Goal: Use online tool/utility: Utilize a website feature to perform a specific function

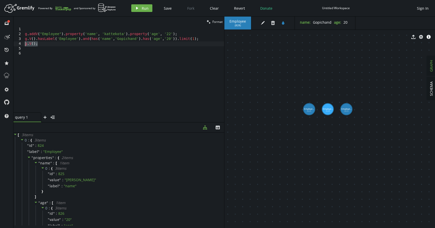
click at [52, 43] on div "g . addV ( "Employee" ) . property ( 'name' , 'kattekota' ) . property ( 'age' …" at bounding box center [124, 74] width 200 height 95
drag, startPoint x: 346, startPoint y: 108, endPoint x: 331, endPoint y: 110, distance: 15.2
drag, startPoint x: 331, startPoint y: 110, endPoint x: 343, endPoint y: 128, distance: 21.3
drag, startPoint x: 344, startPoint y: 124, endPoint x: 353, endPoint y: 71, distance: 54.4
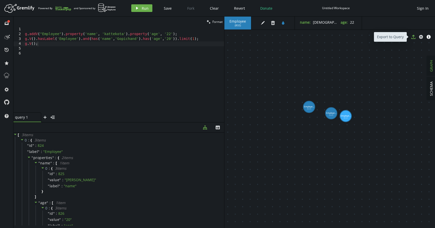
click at [412, 38] on icon "export" at bounding box center [414, 37] width 4 height 4
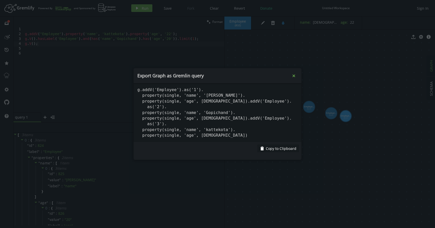
click at [295, 77] on icon "small-cross" at bounding box center [293, 75] width 5 height 5
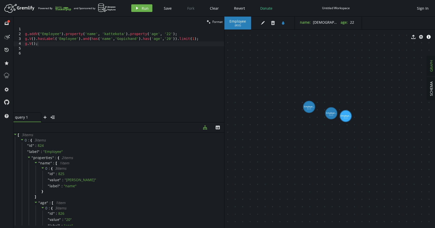
click at [199, 70] on div "g . addV ( "Employee" ) . property ( 'name' , 'kattekota' ) . property ( 'age' …" at bounding box center [124, 74] width 200 height 95
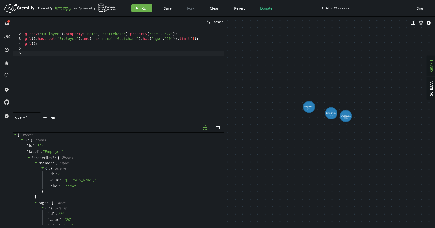
click at [88, 70] on div "g . addV ( "Employee" ) . property ( 'name' , 'kattekota' ) . property ( 'age' …" at bounding box center [124, 74] width 200 height 95
click at [44, 44] on div "g . addV ( "Employee" ) . property ( 'name' , 'kattekota' ) . property ( 'age' …" at bounding box center [124, 74] width 200 height 95
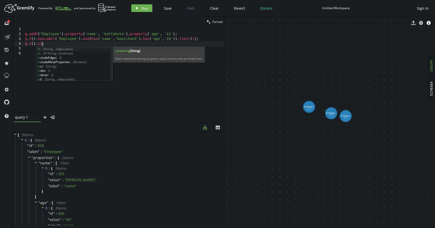
scroll to position [0, 19]
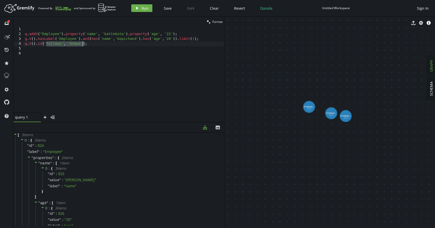
drag, startPoint x: 47, startPoint y: 45, endPoint x: 84, endPoint y: 45, distance: 37.2
click at [84, 45] on div "g . addV ( "Employee" ) . property ( 'name' , 'kattekota' ) . property ( 'age' …" at bounding box center [124, 74] width 200 height 95
drag, startPoint x: 72, startPoint y: 43, endPoint x: 22, endPoint y: 42, distance: 50.4
click at [22, 42] on div "g.V().in("Employee); 1 2 3 4 5 6 g . addV ( "Employee" ) . property ( 'name' , …" at bounding box center [118, 70] width 211 height 86
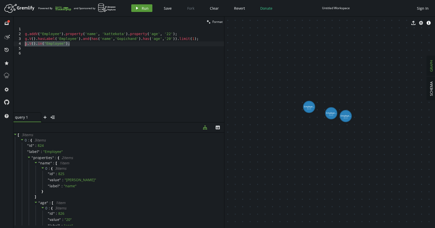
type textarea "g.V().in("Employee");"
click at [139, 6] on button "play Run" at bounding box center [141, 8] width 21 height 8
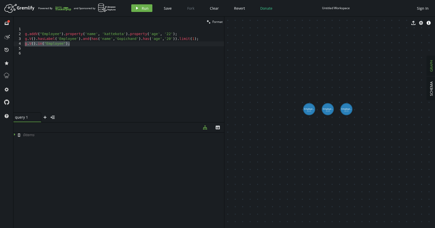
click at [73, 45] on div "g . addV ( "Employee" ) . property ( 'name' , 'kattekota' ) . property ( 'age' …" at bounding box center [124, 74] width 200 height 95
click at [60, 46] on div "g . addV ( "Employee" ) . property ( 'name' , 'kattekota' ) . property ( 'age' …" at bounding box center [124, 74] width 200 height 95
click at [71, 48] on div "g . addV ( "Employee" ) . property ( 'name' , 'kattekota' ) . property ( 'age' …" at bounding box center [124, 74] width 200 height 95
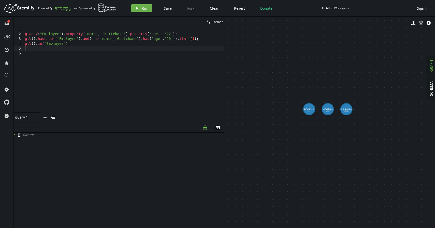
click at [199, 40] on div "g . addV ( "Employee" ) . property ( 'name' , 'kattekota' ) . property ( 'age' …" at bounding box center [124, 74] width 200 height 95
type textarea "g.V().hasLabel('Employee').and(has('name','Gopichand').has('age','20')).limit(1…"
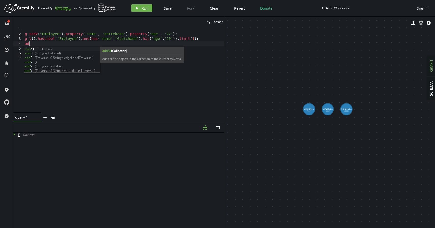
scroll to position [0, 4]
type textarea "a"
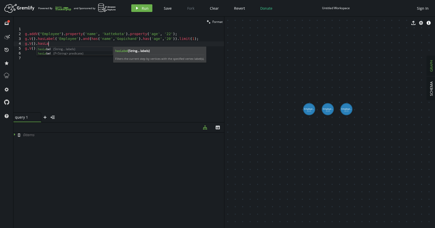
scroll to position [0, 23]
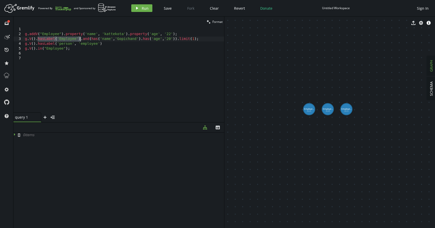
drag, startPoint x: 38, startPoint y: 39, endPoint x: 81, endPoint y: 40, distance: 43.3
click at [81, 40] on div "g . addV ( "Employee" ) . property ( 'name' , 'kattekota' ) . property ( 'age' …" at bounding box center [124, 74] width 200 height 95
drag, startPoint x: 105, startPoint y: 43, endPoint x: 38, endPoint y: 43, distance: 67.2
click at [38, 43] on div "g . addV ( "Employee" ) . property ( 'name' , 'kattekota' ) . property ( 'age' …" at bounding box center [124, 74] width 200 height 95
paste textarea "E"
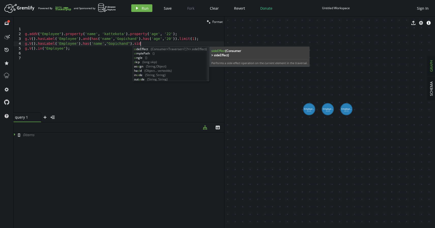
scroll to position [0, 117]
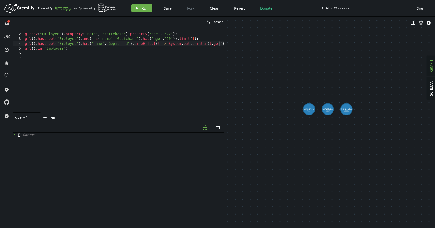
click at [158, 44] on div "g . addV ( "Employee" ) . property ( 'name' , 'kattekota' ) . property ( 'age' …" at bounding box center [125, 73] width 203 height 93
drag, startPoint x: 101, startPoint y: 49, endPoint x: 45, endPoint y: 49, distance: 55.2
click at [45, 49] on div "g . addV ( "Employee" ) . property ( 'name' , 'kattekota' ) . property ( 'age' …" at bounding box center [124, 74] width 200 height 95
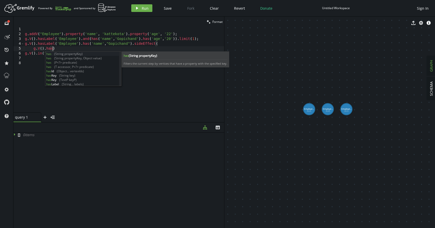
scroll to position [0, 27]
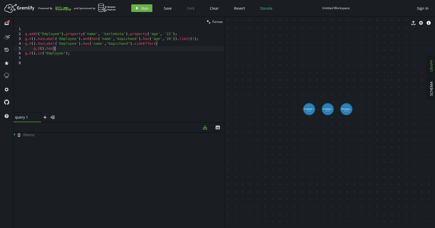
click at [84, 49] on div "g . addV ( "Employee" ) . property ( 'name' , 'kattekota' ) . property ( 'age' …" at bounding box center [124, 74] width 200 height 95
drag, startPoint x: 33, startPoint y: 49, endPoint x: 53, endPoint y: 48, distance: 19.6
click at [53, 48] on div "g . addV ( "Employee" ) . property ( 'name' , 'kattekota' ) . property ( 'age' …" at bounding box center [124, 74] width 200 height 95
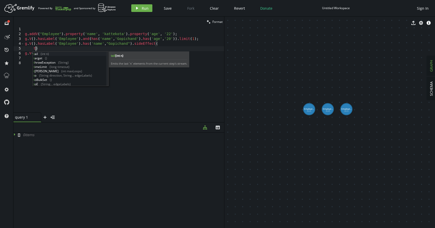
scroll to position [0, 13]
click at [80, 85] on div "to (String direction, String... edgeLabels) to BulkSet () to E (String... edgeL…" at bounding box center [70, 73] width 74 height 43
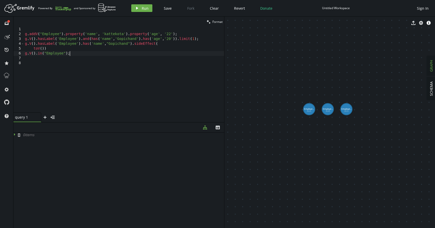
click at [72, 55] on div "g . addV ( "Employee" ) . property ( 'name' , 'kattekota' ) . property ( 'age' …" at bounding box center [124, 74] width 200 height 95
type textarea "g.V().in("Employee");"
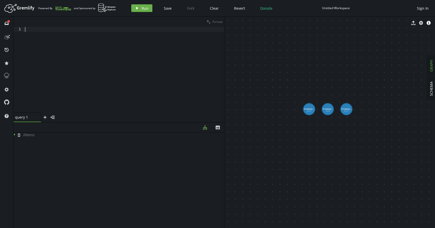
click at [89, 35] on div at bounding box center [124, 74] width 200 height 95
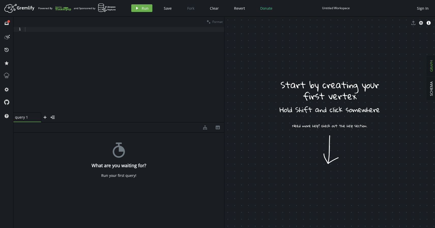
click at [142, 48] on div at bounding box center [124, 74] width 200 height 95
click at [42, 39] on div at bounding box center [124, 74] width 200 height 95
type textarea "g.addV("Booking").property('booking_id',"BHSKDJ234")"
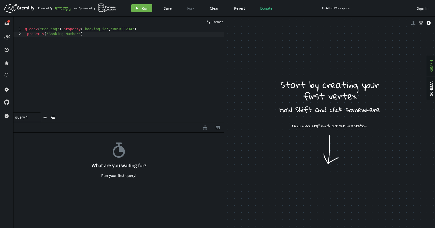
click at [67, 35] on div "g . addV ( "Booking" ) . property ( 'booking_id' , "BHSKDJ234" ) . property ( '…" at bounding box center [124, 74] width 200 height 95
click at [104, 30] on div "g . addV ( "Booking" ) . property ( 'booking_id' , "BHSKDJ234" ) . property ( '…" at bounding box center [124, 74] width 200 height 95
click at [119, 26] on div "clean Format" at bounding box center [118, 22] width 211 height 10
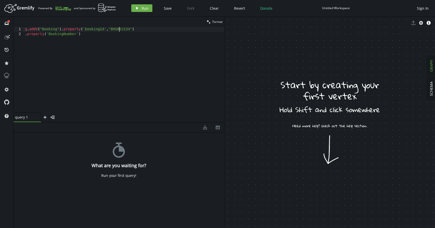
click at [119, 31] on div "g . addV ( "Booking" ) . property ( 'bookingId' , "BHSKDJ234" ) . property ( 'B…" at bounding box center [124, 74] width 200 height 95
click at [96, 34] on div "g . addV ( "Booking" ) . property ( 'bookingId' , "123" ) . property ( 'Booking…" at bounding box center [124, 74] width 200 height 95
type textarea ".property('BookingNumber')"
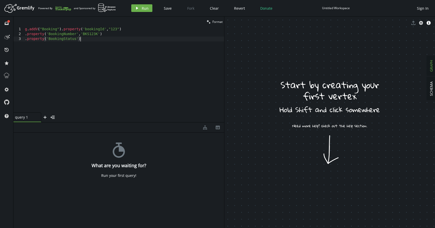
click at [89, 38] on div "g . addV ( "Booking" ) . property ( 'bookingId' , "123" ) . property ( 'Booking…" at bounding box center [124, 74] width 200 height 95
click at [112, 39] on div "g . addV ( "Booking" ) . property ( 'bookingId' , "123" ) . property ( 'Booking…" at bounding box center [124, 74] width 200 height 95
type textarea ".property('BookingStatus','Completed')"
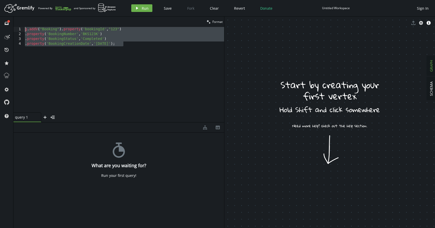
drag, startPoint x: 127, startPoint y: 44, endPoint x: 16, endPoint y: 24, distance: 113.4
click at [16, 24] on div "clean Format .property('BookingCreationDate','[DATE]'); 1 2 3 4 g . addV ( "Boo…" at bounding box center [118, 70] width 211 height 106
click at [151, 6] on button "play Run" at bounding box center [141, 8] width 21 height 8
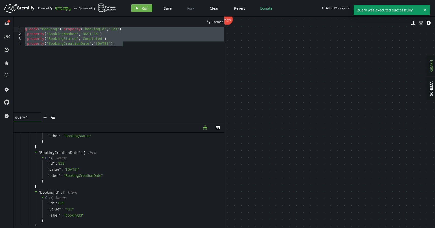
scroll to position [0, 0]
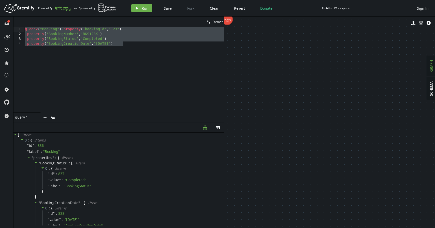
click at [129, 48] on div "g . addV ( "Booking" ) . property ( 'bookingId' , "123" ) . property ( 'Booking…" at bounding box center [124, 74] width 200 height 95
type textarea ".property('BookingCreationDate','[DATE]');"
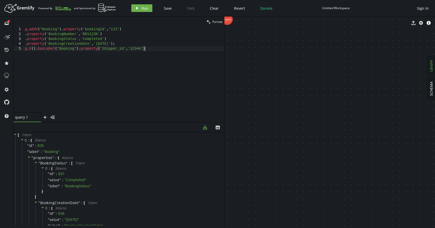
scroll to position [0, 121]
click at [144, 48] on div "g . addV ( "Booking" ) . property ( 'bookingId' , "123" ) . property ( 'Booking…" at bounding box center [124, 74] width 200 height 95
click at [136, 7] on icon "button" at bounding box center [137, 8] width 2 height 3
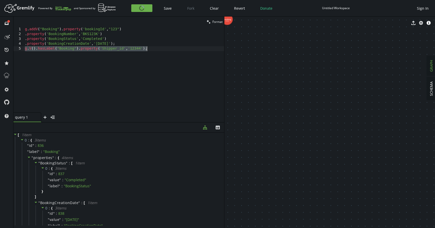
click at [81, 48] on div "g . addV ( "Booking" ) . property ( 'bookingId' , "123" ) . property ( 'Booking…" at bounding box center [124, 74] width 200 height 95
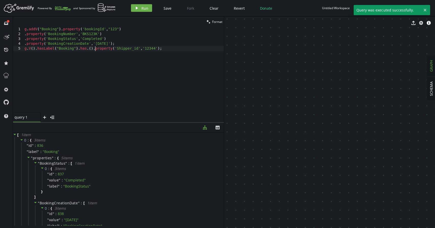
scroll to position [0, 0]
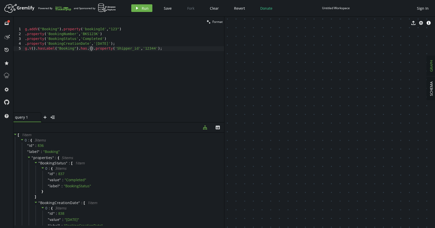
click at [91, 51] on div "g . addV ( "Booking" ) . property ( 'bookingId' , "123" ) . property ( 'Booking…" at bounding box center [124, 74] width 200 height 95
click at [168, 49] on div "g . addV ( "Booking" ) . property ( 'bookingId' , "123" ) . property ( 'Booking…" at bounding box center [124, 74] width 200 height 95
click at [95, 50] on div "g . addV ( "Booking" ) . property ( 'bookingId' , "123" ) . property ( 'Booking…" at bounding box center [124, 74] width 200 height 95
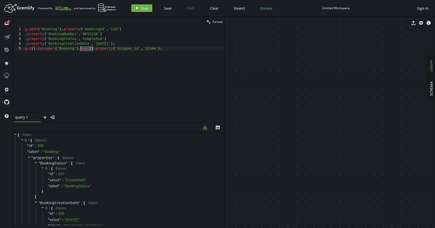
drag, startPoint x: 94, startPoint y: 48, endPoint x: 81, endPoint y: 48, distance: 12.7
click at [81, 48] on div "g . addV ( "Booking" ) . property ( 'bookingId' , "123" ) . property ( 'Booking…" at bounding box center [124, 74] width 200 height 95
type textarea "g.V().hasLabel("Booking").property('Shipper_id','12344');"
click at [148, 47] on div "g . addV ( "Booking" ) . property ( 'bookingId' , "123" ) . property ( 'Booking…" at bounding box center [124, 74] width 200 height 95
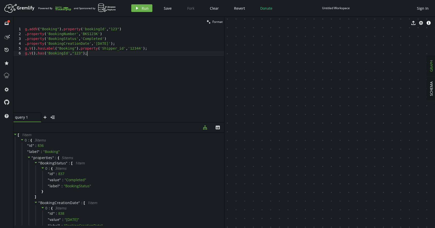
click at [34, 53] on div "g . addV ( "Booking" ) . property ( 'bookingId' , "123" ) . property ( 'Booking…" at bounding box center [124, 74] width 200 height 95
click at [137, 55] on div "g . addV ( "Booking" ) . property ( 'bookingId' , "123" ) . property ( 'Booking…" at bounding box center [124, 74] width 200 height 95
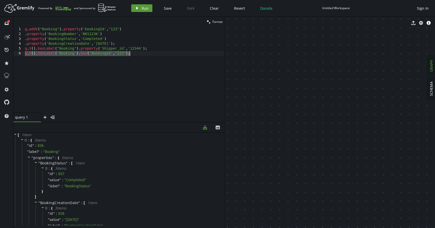
type textarea "g.V().hasLabel('Booking').has('BookingId',"123");"
click at [135, 12] on button "play Run" at bounding box center [141, 8] width 21 height 8
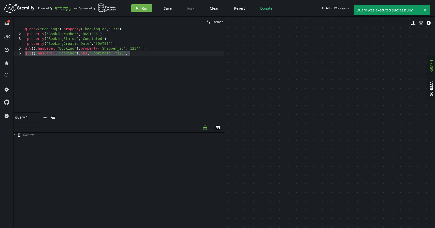
click at [123, 71] on div "g . addV ( "Booking" ) . property ( 'bookingId' , "123" ) . property ( 'Booking…" at bounding box center [124, 74] width 200 height 95
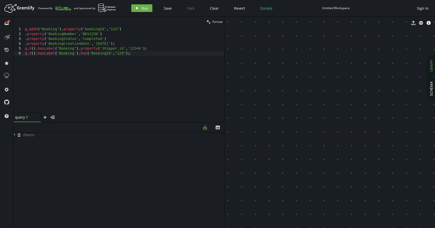
drag, startPoint x: 256, startPoint y: 44, endPoint x: 303, endPoint y: 68, distance: 53.3
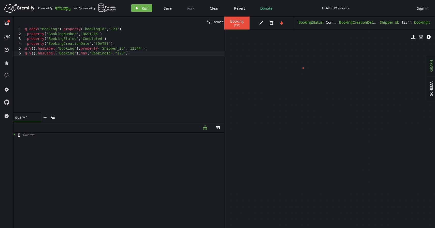
click at [316, 19] on div "BookingStatus : Completed BookingCreationDate : [DATE] Shipper_id : 12344 booki…" at bounding box center [364, 23] width 142 height 13
click at [316, 22] on label "BookingStatus :" at bounding box center [311, 22] width 25 height 5
click at [422, 37] on icon "button" at bounding box center [421, 37] width 4 height 4
click at [229, 57] on icon "caret-right" at bounding box center [229, 58] width 4 height 4
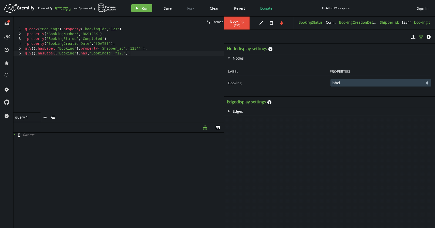
click at [350, 81] on select "BookingStatus BookingCreationDate label Shipper_id bookingId BookingNumber" at bounding box center [381, 82] width 101 height 7
select select "bookingId"
click at [331, 79] on select "BookingStatus BookingCreationDate label Shipper_id bookingId BookingNumber" at bounding box center [381, 82] width 101 height 7
click at [93, 30] on div "g . addV ( "Booking" ) . property ( 'bookingId' , "123" ) . property ( 'Booking…" at bounding box center [124, 74] width 200 height 95
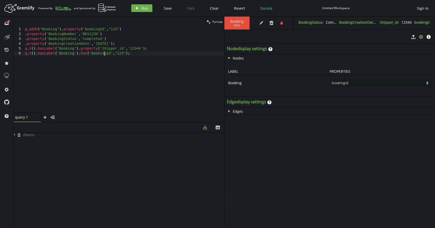
click at [104, 54] on div "g . addV ( "Booking" ) . property ( 'bookingId' , "123" ) . property ( 'Booking…" at bounding box center [124, 74] width 200 height 95
paste textarea "b"
type textarea "g.V().hasLabel('Booking').has('bookingId',"123");"
click at [135, 54] on div "g . addV ( "Booking" ) . property ( 'bookingId' , "123" ) . property ( 'Booking…" at bounding box center [124, 74] width 200 height 95
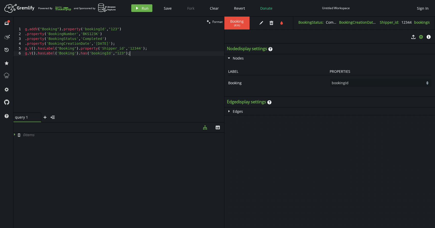
click at [135, 54] on div "g . addV ( "Booking" ) . property ( 'bookingId' , "123" ) . property ( 'Booking…" at bounding box center [124, 74] width 200 height 95
click at [139, 6] on button "play Run" at bounding box center [141, 8] width 21 height 8
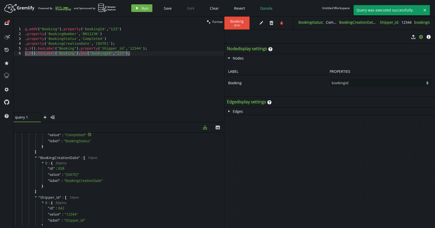
scroll to position [0, 0]
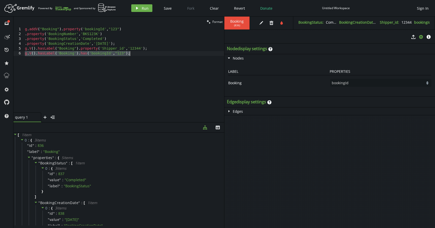
click at [130, 53] on div "g . addV ( "Booking" ) . property ( 'bookingId' , "123" ) . property ( 'Booking…" at bounding box center [124, 74] width 200 height 95
click at [125, 44] on div "g . addV ( "Booking" ) . property ( 'bookingId' , "123" ) . property ( 'Booking…" at bounding box center [124, 74] width 200 height 95
type textarea ".property('BookingCreationDate','[DATE]');"
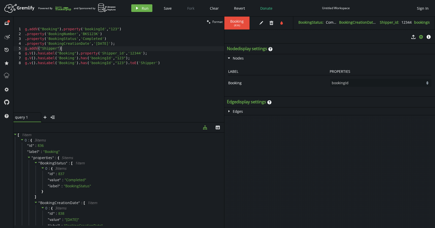
scroll to position [0, 38]
click at [76, 66] on div "g . addV ( "Booking" ) . property ( 'bookingId' , "123" ) . property ( 'Booking…" at bounding box center [124, 74] width 200 height 95
click at [74, 47] on div "g . addV ( "Booking" ) . property ( 'bookingId' , "123" ) . property ( 'Booking…" at bounding box center [124, 74] width 200 height 95
click at [72, 50] on div "g . addV ( "Booking" ) . property ( 'bookingId' , "123" ) . property ( 'Booking…" at bounding box center [124, 74] width 200 height 95
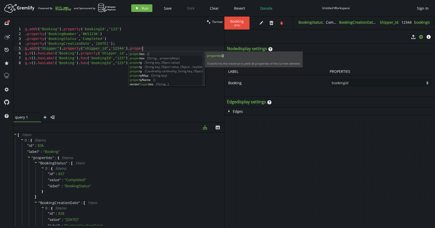
scroll to position [0, 117]
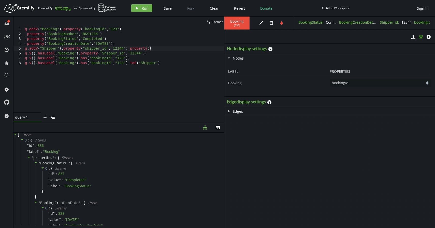
click at [169, 62] on div "g . addV ( "Booking" ) . property ( 'bookingId' , "123" ) . property ( 'Booking…" at bounding box center [124, 74] width 200 height 95
click at [152, 49] on div "g . addV ( "Booking" ) . property ( 'bookingId' , "123" ) . property ( 'Booking…" at bounding box center [124, 74] width 200 height 95
click at [150, 49] on div "g . addV ( "Booking" ) . property ( 'bookingId' , "123" ) . property ( 'Booking…" at bounding box center [124, 74] width 200 height 95
click at [149, 50] on div "g . addV ( "Booking" ) . property ( 'bookingId' , "123" ) . property ( 'Booking…" at bounding box center [124, 74] width 200 height 95
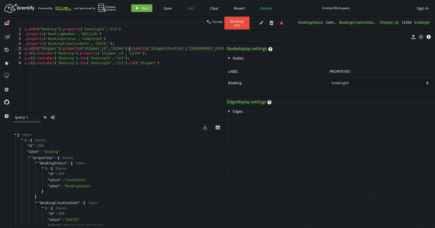
click at [129, 48] on div "g . addV ( "Booking" ) . property ( 'bookingId' , "123" ) . property ( 'Booking…" at bounding box center [123, 73] width 201 height 93
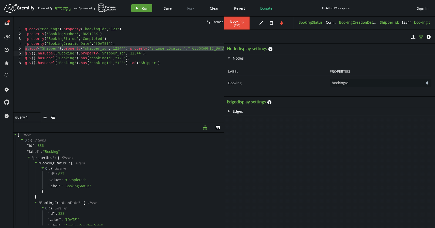
click at [140, 6] on button "play Run" at bounding box center [141, 8] width 21 height 8
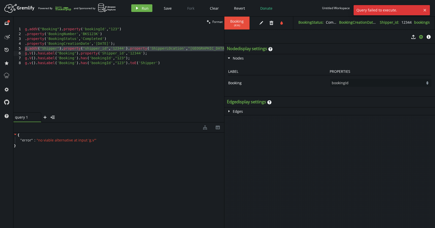
click at [153, 47] on div "g . addV ( "Booking" ) . property ( 'bookingId' , "123" ) . property ( 'Booking…" at bounding box center [124, 73] width 201 height 93
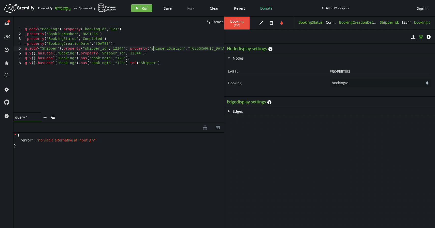
click at [74, 48] on div "g . addV ( "Booking" ) . property ( 'bookingId' , "123" ) . property ( 'Booking…" at bounding box center [124, 73] width 201 height 93
click at [134, 48] on div "g . addV ( "Booking" ) . property ( 'bookingId' , "123" ) . property ( 'Booking…" at bounding box center [124, 73] width 201 height 93
click at [117, 47] on div "g . addV ( "Booking" ) . property ( 'bookingId' , "123" ) . property ( 'Booking…" at bounding box center [124, 73] width 201 height 93
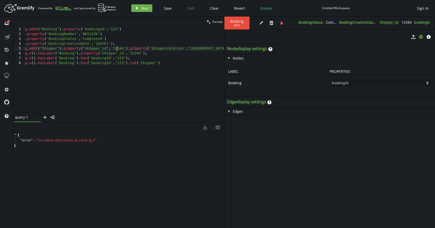
click at [117, 47] on div "g . addV ( "Booking" ) . property ( 'bookingId' , "123" ) . property ( 'Booking…" at bounding box center [124, 73] width 201 height 93
click at [136, 9] on icon "button" at bounding box center [137, 8] width 2 height 3
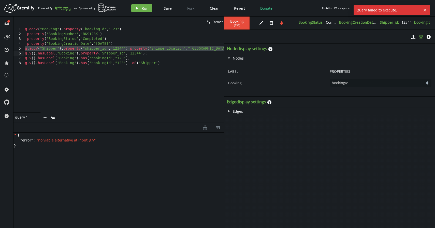
click at [96, 73] on div "g . addV ( "Booking" ) . property ( 'bookingId' , "123" ) . property ( 'Booking…" at bounding box center [124, 73] width 201 height 93
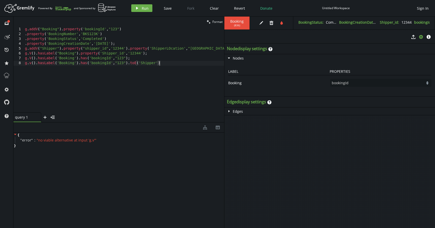
drag, startPoint x: 162, startPoint y: 66, endPoint x: 37, endPoint y: 68, distance: 124.5
click at [37, 68] on div "g . addV ( "Booking" ) . property ( 'bookingId' , "123" ) . property ( 'Booking…" at bounding box center [124, 73] width 201 height 93
click at [75, 74] on div "g . addV ( "Booking" ) . property ( 'bookingId' , "123" ) . property ( 'Booking…" at bounding box center [124, 73] width 201 height 93
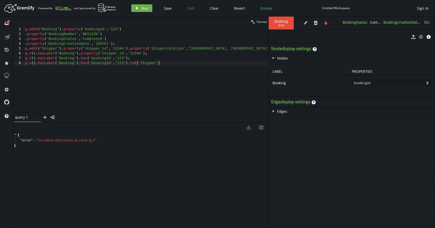
drag, startPoint x: 224, startPoint y: 36, endPoint x: 271, endPoint y: 33, distance: 47.2
click at [269, 33] on div at bounding box center [268, 122] width 0 height 211
click at [247, 43] on div "g . addV ( "Booking" ) . property ( 'bookingId' , "123" ) . property ( 'Booking…" at bounding box center [148, 73] width 248 height 93
click at [234, 48] on div "g . addV ( "Booking" ) . property ( 'bookingId' , "123" ) . property ( 'Booking…" at bounding box center [148, 73] width 248 height 93
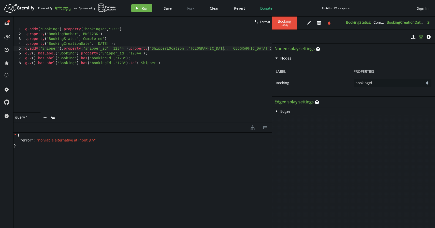
scroll to position [0, 201]
click at [67, 49] on div "g . addV ( "Booking" ) . property ( 'bookingId' , "123" ) . property ( 'Booking…" at bounding box center [148, 74] width 248 height 95
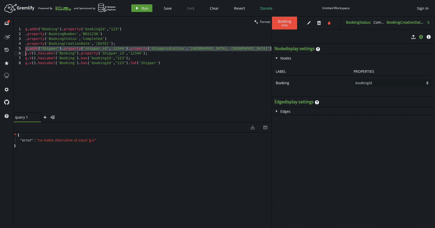
click at [134, 10] on button "play Run" at bounding box center [141, 8] width 21 height 8
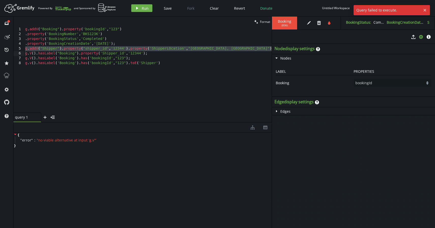
scroll to position [0, 134]
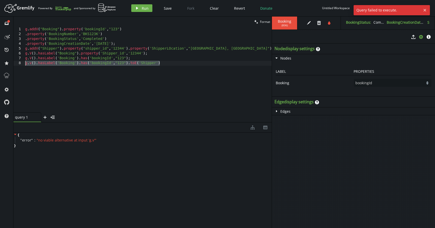
drag, startPoint x: 164, startPoint y: 63, endPoint x: 25, endPoint y: 63, distance: 139.2
click at [25, 63] on div "g . addV ( "Booking" ) . property ( 'bookingId' , "123" ) . property ( 'Booking…" at bounding box center [148, 74] width 248 height 95
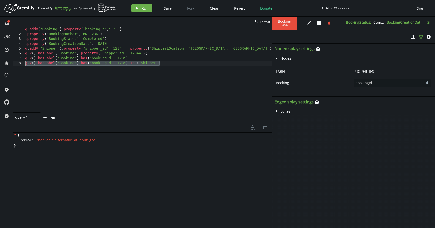
click at [165, 61] on div "g . addV ( "Booking" ) . property ( 'bookingId' , "123" ) . property ( 'Booking…" at bounding box center [148, 74] width 248 height 95
click at [136, 42] on div "g . addV ( "Booking" ) . property ( 'bookingId' , "123" ) . property ( 'Booking…" at bounding box center [148, 74] width 248 height 95
type textarea ".property('BookingCreationDate','[DATE]');"
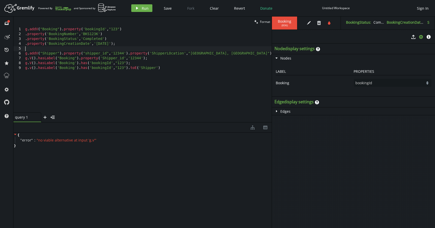
click at [233, 53] on div "g . addV ( "Booking" ) . property ( 'bookingId' , "123" ) . property ( 'Booking…" at bounding box center [148, 74] width 248 height 95
type textarea "g.addV("Shipper").property("shipper_id",'12344').property('ShipperLOcation',"[G…"
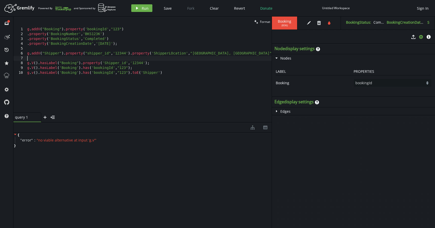
click at [153, 60] on div "g . addV ( "Booking" ) . property ( 'bookingId' , "123" ) . property ( 'Booking…" at bounding box center [149, 74] width 246 height 95
click at [161, 73] on div "g . addV ( "Booking" ) . property ( 'bookingId' , "123" ) . property ( 'Booking…" at bounding box center [149, 74] width 246 height 95
type textarea "g.v().hasLabel('Booking').has('bookingId',"123").toE('Shipper')"
click at [161, 73] on div "g . addV ( "Booking" ) . property ( 'bookingId' , "123" ) . property ( 'Booking…" at bounding box center [149, 74] width 246 height 95
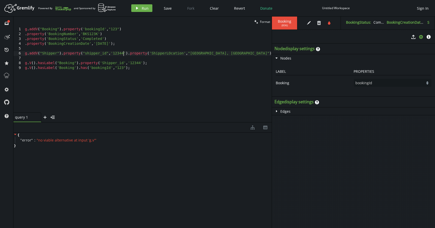
click at [124, 56] on div "g . addV ( "Booking" ) . property ( 'bookingId' , "123" ) . property ( 'Booking…" at bounding box center [148, 74] width 248 height 95
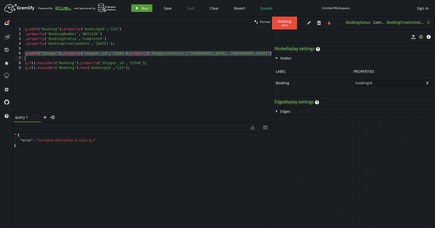
type textarea "g.addV("Shipper").property("shipper_id",'12344').property('ShipperLOcation',"[G…"
click at [142, 8] on span "Run" at bounding box center [145, 8] width 7 height 5
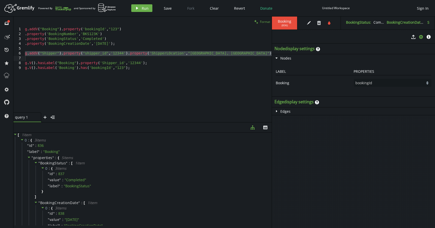
click at [266, 21] on span "Format" at bounding box center [265, 22] width 10 height 4
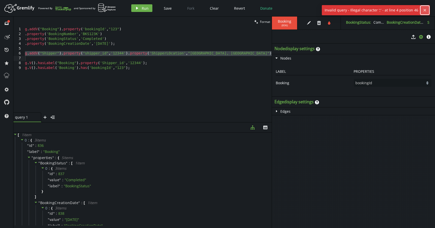
click at [424, 9] on icon "button" at bounding box center [425, 10] width 3 height 3
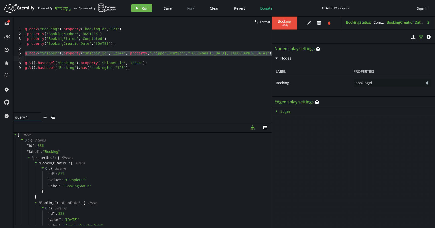
click at [279, 112] on button "caret-right Edges" at bounding box center [282, 111] width 21 height 8
click at [287, 102] on h3 "Edge display settings" at bounding box center [294, 101] width 39 height 5
click at [379, 83] on select "BookingStatus BookingCreationDate label Shipper_id bookingId BookingNumber" at bounding box center [392, 82] width 77 height 7
click at [355, 26] on div "BookingStatus : Completed BookingCreationDate : [DATE] Shipper_id : 12344 booki…" at bounding box center [388, 23] width 94 height 13
click at [355, 25] on span "BookingStatus : Completed" at bounding box center [366, 23] width 41 height 6
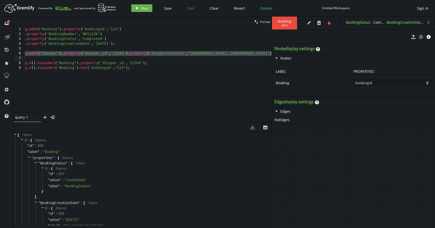
click at [285, 24] on span "( 836 )" at bounding box center [285, 25] width 6 height 3
click at [328, 25] on button "tint" at bounding box center [329, 23] width 8 height 8
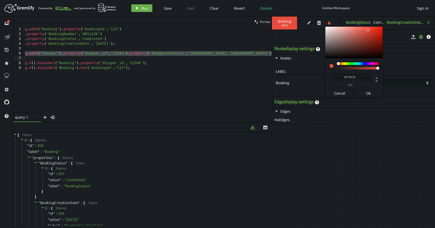
click at [375, 65] on div at bounding box center [358, 65] width 41 height 7
type input "#863CE7"
click at [368, 64] on div at bounding box center [358, 63] width 41 height 3
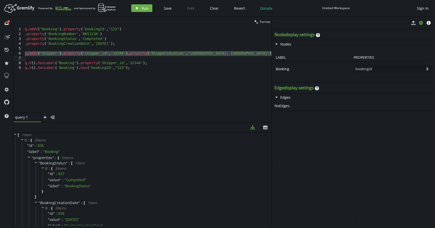
type textarea "g.V().hasLabel('Booking').has('bookingId',"123");"
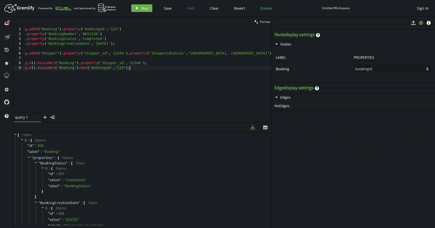
click at [152, 67] on div "g . addV ( "Booking" ) . property ( 'bookingId' , "123" ) . property ( 'Booking…" at bounding box center [148, 74] width 248 height 95
click at [277, 41] on button "caret-down Nodes" at bounding box center [283, 44] width 22 height 8
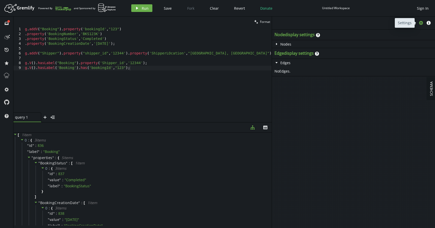
click at [423, 23] on icon "cog" at bounding box center [421, 23] width 4 height 4
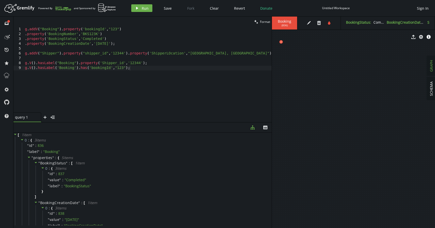
click at [281, 41] on div "export cog info-sign" at bounding box center [353, 37] width 163 height 13
click at [293, 42] on div "export cog info-sign" at bounding box center [353, 37] width 163 height 13
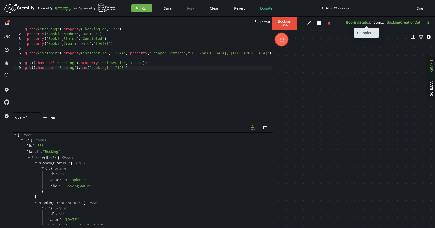
click at [353, 21] on label "BookingStatus :" at bounding box center [358, 22] width 25 height 5
click at [394, 24] on label "BookingCreationDate :" at bounding box center [405, 22] width 37 height 5
click at [285, 26] on span "( 836 )" at bounding box center [285, 25] width 6 height 3
click at [285, 39] on div "export cog info-sign" at bounding box center [353, 37] width 163 height 13
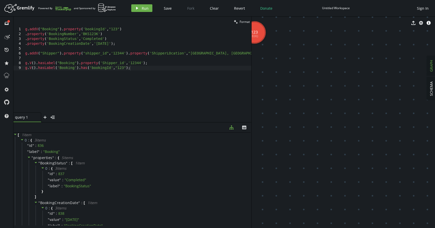
drag, startPoint x: 272, startPoint y: 35, endPoint x: 258, endPoint y: 33, distance: 14.4
click at [252, 33] on div at bounding box center [251, 122] width 0 height 211
drag, startPoint x: 285, startPoint y: 49, endPoint x: 350, endPoint y: 52, distance: 65.2
click at [163, 61] on div "g . addV ( "Booking" ) . property ( 'bookingId' , "123" ) . property ( 'Booking…" at bounding box center [140, 74] width 233 height 95
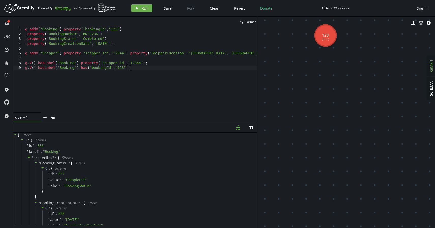
click at [147, 73] on div "g . addV ( "Booking" ) . property ( 'bookingId' , "123" ) . property ( 'Booking…" at bounding box center [140, 74] width 233 height 95
type textarea "g.V().hasLabel('Booking').has('bookingId',"123");"
click at [152, 68] on div "g . addV ( "Booking" ) . property ( 'bookingId' , "123" ) . property ( 'Booking…" at bounding box center [141, 74] width 231 height 95
click at [232, 54] on div "g . addV ( "Booking" ) . property ( 'bookingId' , "123" ) . property ( 'Booking…" at bounding box center [141, 74] width 231 height 95
type textarea "g.addV("Shipper").property("shipper_id",'12344').property('ShipperLOcation',"[G…"
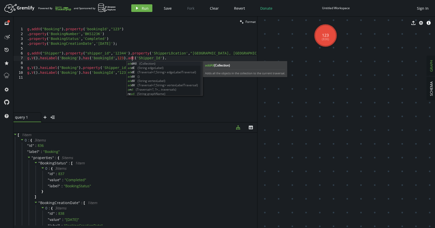
scroll to position [0, 107]
type textarea "g.V().hasLabel('Booking').has('bookingId',123).addE('Shipper_Id')."
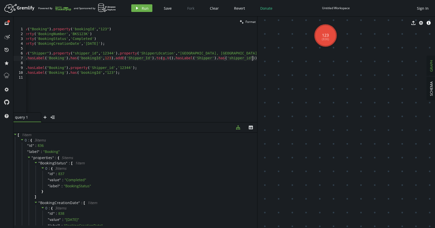
scroll to position [0, 0]
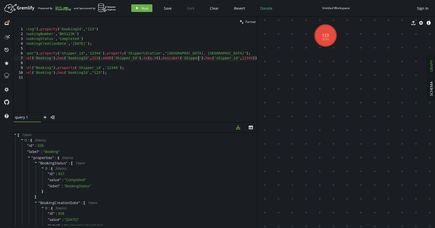
click at [200, 60] on div "g . addV ( "Booking" ) . property ( 'bookingId' , "123" ) . property ( 'Booking…" at bounding box center [129, 73] width 257 height 93
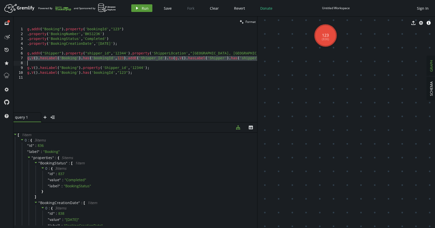
click at [144, 8] on span "Run" at bounding box center [145, 8] width 7 height 5
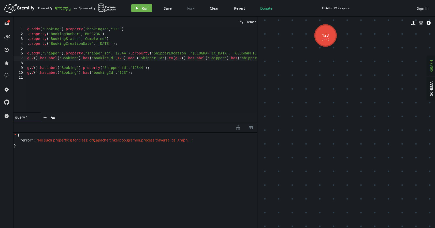
drag, startPoint x: 128, startPoint y: 58, endPoint x: 145, endPoint y: 58, distance: 17.1
click at [126, 60] on div "g . addV ( "Booking" ) . property ( 'bookingId' , "123" ) . property ( 'Booking…" at bounding box center [154, 73] width 257 height 93
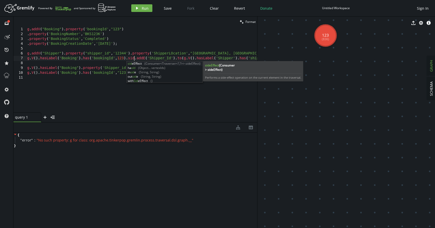
scroll to position [0, 109]
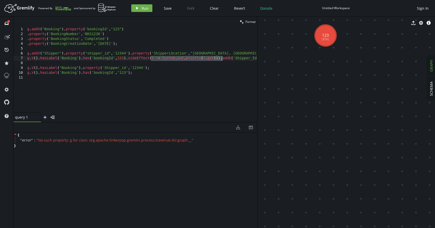
drag, startPoint x: 151, startPoint y: 59, endPoint x: 222, endPoint y: 59, distance: 70.8
click at [222, 59] on div "g . addV ( "Booking" ) . property ( 'bookingId' , "123" ) . property ( 'Booking…" at bounding box center [201, 73] width 351 height 93
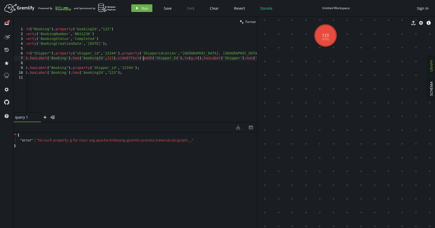
scroll to position [0, 128]
type textarea "g.V().hasLabel('Booking').has('bookingId',123).sideEffect(__.addE('Shipper_Id')…"
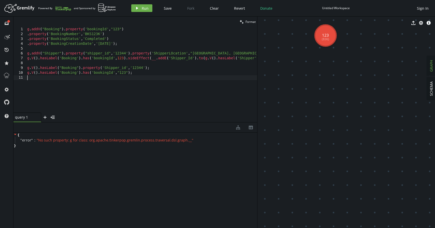
scroll to position [0, 0]
click at [168, 82] on div "g . addV ( "Booking" ) . property ( 'bookingId' , "123" ) . property ( 'Booking…" at bounding box center [169, 73] width 287 height 93
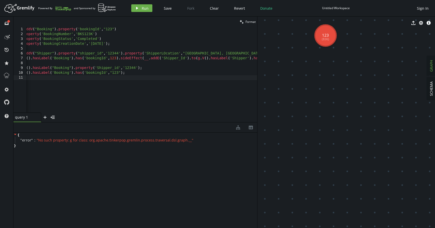
scroll to position [0, 9]
click at [198, 60] on div "g . addV ( "Booking" ) . property ( 'bookingId' , "123" ) . property ( 'Booking…" at bounding box center [160, 73] width 287 height 93
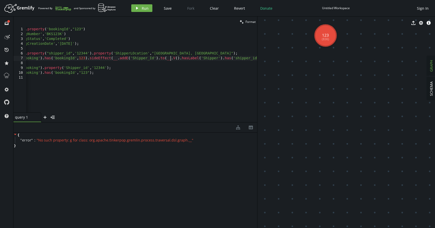
scroll to position [0, 38]
click at [212, 59] on div "g . addV ( "Booking" ) . property ( 'bookingId' , "123" ) . property ( 'Booking…" at bounding box center [132, 73] width 289 height 93
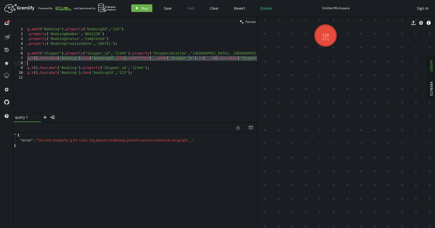
click at [212, 59] on div "g . addV ( "Booking" ) . property ( 'bookingId' , "123" ) . property ( 'Booking…" at bounding box center [170, 73] width 289 height 93
click at [137, 6] on icon "play" at bounding box center [137, 8] width 4 height 4
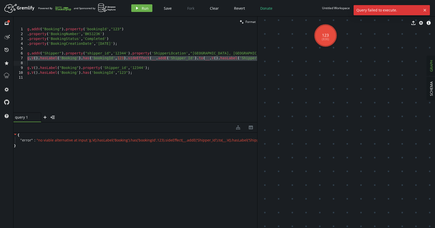
click at [176, 60] on div "g . addV ( "Booking" ) . property ( 'bookingId' , "123" ) . property ( 'Booking…" at bounding box center [170, 73] width 289 height 93
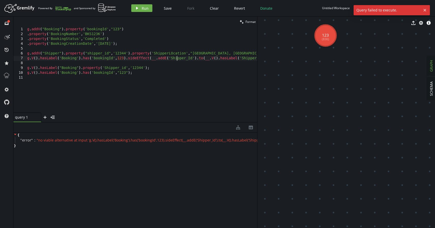
click at [176, 60] on div "g . addV ( "Booking" ) . property ( 'bookingId' , "123" ) . property ( 'Booking…" at bounding box center [170, 73] width 289 height 93
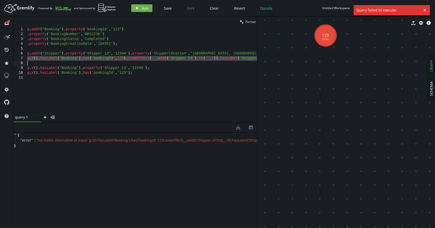
drag, startPoint x: 152, startPoint y: 59, endPoint x: 168, endPoint y: 74, distance: 22.3
click at [152, 59] on div "g . addV ( "Booking" ) . property ( 'bookingId' , "123" ) . property ( 'Booking…" at bounding box center [170, 73] width 289 height 93
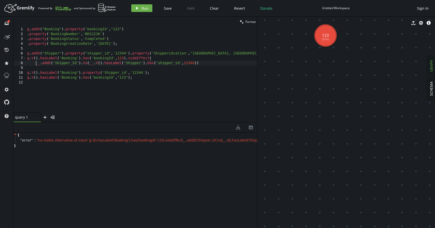
scroll to position [0, 9]
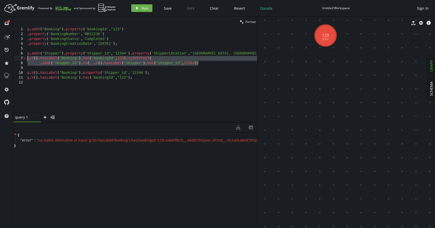
drag, startPoint x: 201, startPoint y: 64, endPoint x: 28, endPoint y: 58, distance: 173.7
click at [28, 58] on div "g . addV ( "Booking" ) . property ( 'bookingId' , "123" ) . property ( 'Booking…" at bounding box center [141, 74] width 231 height 95
click at [201, 65] on div "g . addV ( "Booking" ) . property ( 'bookingId' , "123" ) . property ( 'Booking…" at bounding box center [141, 74] width 231 height 95
drag, startPoint x: 201, startPoint y: 65, endPoint x: 20, endPoint y: 56, distance: 181.4
click at [20, 56] on div "__.addE('Shipper_Id').to(__.V().hasLabel('Shipper').has('shipper_id',12344)) 1 …" at bounding box center [135, 70] width 244 height 86
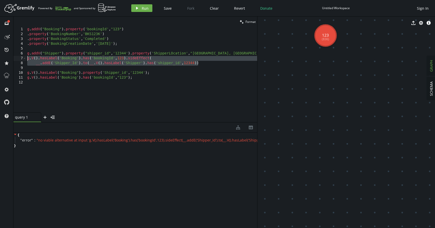
click at [200, 63] on div "g . addV ( "Booking" ) . property ( 'bookingId' , "123" ) . property ( 'Booking…" at bounding box center [141, 74] width 231 height 95
type textarea "__.addE('Shipper_Id').to(__.V().hasLabel('Shipper').has('shipper_id',12344))"
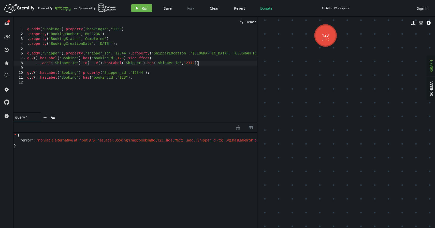
scroll to position [0, 8]
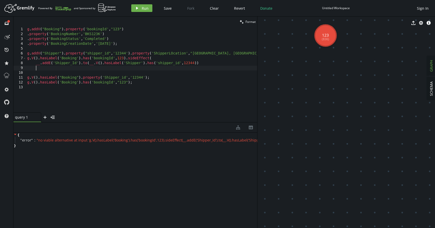
paste textarea
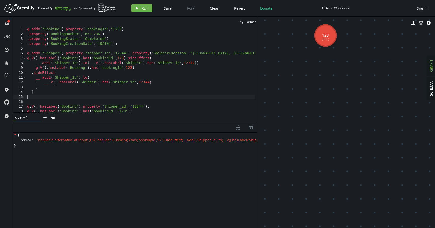
scroll to position [0, 0]
click at [35, 68] on div "g . addV ( "Booking" ) . property ( 'bookingId' , "123" ) . property ( 'Booking…" at bounding box center [140, 74] width 229 height 95
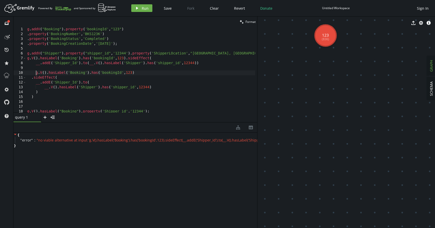
scroll to position [0, 8]
click at [63, 76] on div "g . addV ( "Booking" ) . property ( 'bookingId' , "123" ) . property ( 'Booking…" at bounding box center [140, 74] width 229 height 95
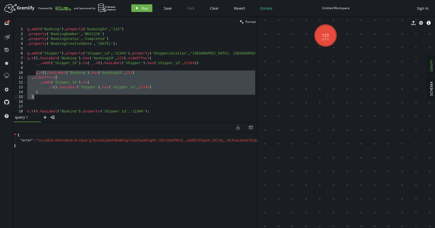
drag, startPoint x: 36, startPoint y: 72, endPoint x: 38, endPoint y: 97, distance: 25.4
click at [38, 98] on div "g . addV ( "Booking" ) . property ( 'bookingId' , "123" ) . property ( 'Booking…" at bounding box center [140, 74] width 229 height 95
click at [139, 6] on button "play Run" at bounding box center [141, 8] width 21 height 8
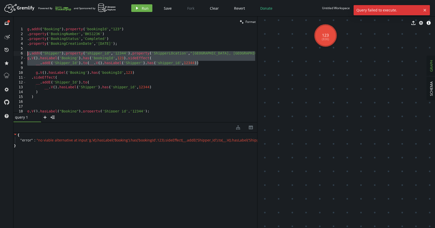
drag, startPoint x: 211, startPoint y: 63, endPoint x: 26, endPoint y: 54, distance: 185.3
click at [26, 54] on div "g . addV ( "Booking" ) . property ( 'bookingId' , "123" ) . property ( 'Booking…" at bounding box center [140, 74] width 229 height 95
type textarea "g.addV("Shipper").property("shipper_id",'12344').property('ShipperLOcation',"[G…"
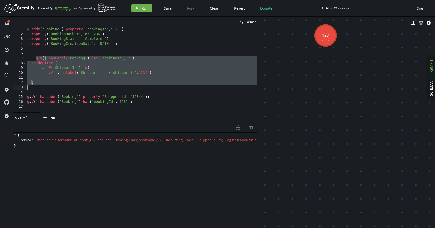
drag, startPoint x: 35, startPoint y: 56, endPoint x: 39, endPoint y: 85, distance: 29.0
click at [40, 86] on div "g . addV ( "Booking" ) . property ( 'bookingId' , "123" ) . property ( 'Booking…" at bounding box center [141, 74] width 231 height 95
click at [139, 5] on button "play Run" at bounding box center [141, 8] width 21 height 8
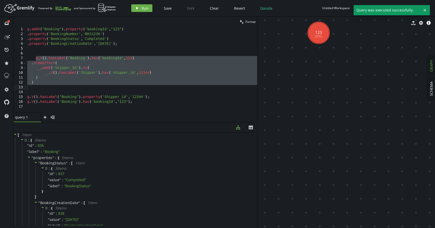
click at [53, 73] on div "g . addV ( "Booking" ) . property ( 'bookingId' , "123" ) . property ( 'Booking…" at bounding box center [141, 74] width 231 height 95
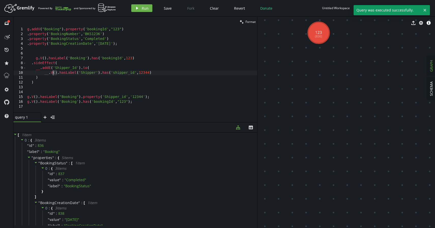
click at [61, 65] on div "g . addV ( "Booking" ) . property ( 'bookingId' , "123" ) . property ( 'Booking…" at bounding box center [141, 74] width 231 height 95
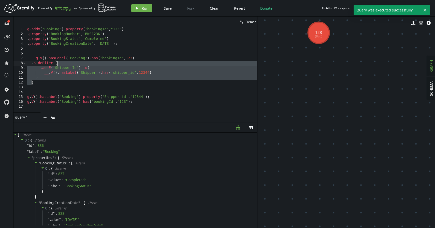
click at [61, 65] on div "g . addV ( "Booking" ) . property ( 'bookingId' , "123" ) . property ( 'Booking…" at bounding box center [141, 74] width 231 height 95
click at [74, 74] on div "g . addV ( "Booking" ) . property ( 'bookingId' , "123" ) . property ( 'Booking…" at bounding box center [141, 74] width 231 height 95
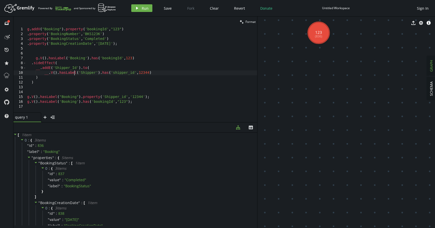
click at [431, 89] on span "SCHEMA" at bounding box center [431, 88] width 5 height 15
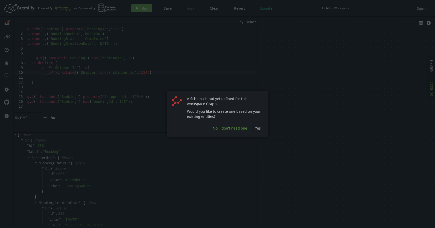
click at [234, 129] on span "No, I don't need one" at bounding box center [230, 128] width 35 height 5
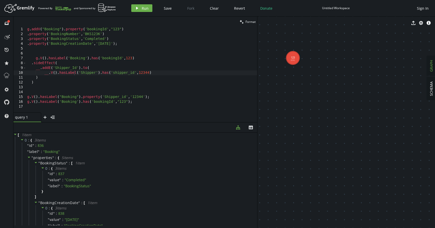
click at [431, 67] on span "GRAPH" at bounding box center [431, 66] width 5 height 12
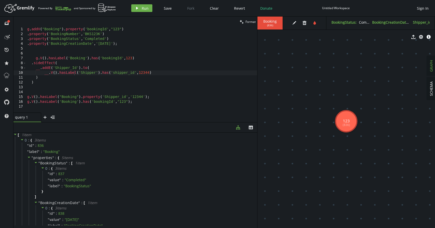
click at [139, 103] on div "g . addV ( "Booking" ) . property ( 'bookingId' , "123" ) . property ( 'Booking…" at bounding box center [141, 74] width 231 height 95
click at [132, 100] on div "g . addV ( "Booking" ) . property ( 'bookingId' , "123" ) . property ( 'Booking…" at bounding box center [141, 74] width 231 height 95
click at [60, 75] on div "g . addV ( "Booking" ) . property ( 'bookingId' , "123" ) . property ( 'Booking…" at bounding box center [141, 74] width 231 height 95
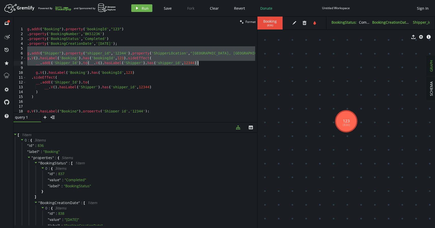
type textarea "g.V().hasLabel('Booking').has('bookingId',123)"
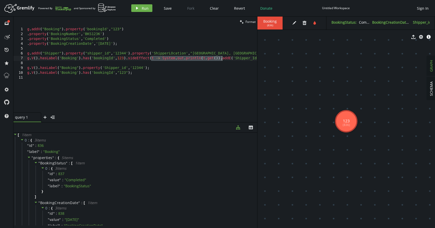
click at [89, 60] on div "g . addV ( "Booking" ) . property ( 'bookingId' , "123" ) . property ( 'Booking…" at bounding box center [201, 73] width 351 height 93
type textarea "g.V().hasLabel('Booking').has('bookingId',123).sideEffect(t -> System.out.print…"
click at [147, 64] on div "g . addV ( "Booking" ) . property ( 'bookingId' , "123" ) . property ( 'Booking…" at bounding box center [201, 73] width 351 height 93
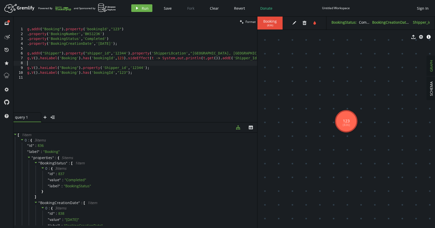
click at [143, 72] on div "g . addV ( "Booking" ) . property ( 'bookingId' , "123" ) . property ( 'Booking…" at bounding box center [201, 73] width 351 height 93
type textarea "g.V().hasLabel('Booking').has('bookingId',"123");"
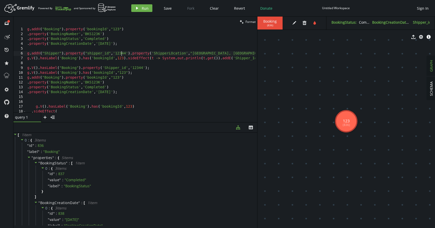
click at [121, 55] on div "g . addV ( "Booking" ) . property ( 'bookingId' , "123" ) . property ( 'Booking…" at bounding box center [201, 73] width 351 height 93
type textarea "g.addV("Shipper").property("shipper_id",'12344').property('ShipperLOcation',"[G…"
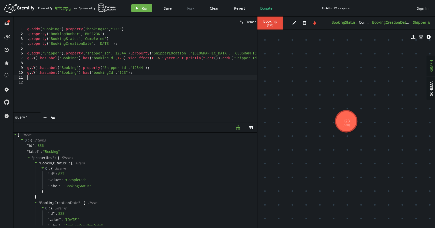
scroll to position [52, 0]
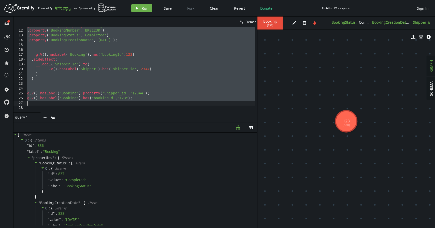
click at [148, 63] on div "g . addV ( "Booking" ) . property ( 'bookingId' , "123" ) . property ( 'Booking…" at bounding box center [201, 69] width 351 height 93
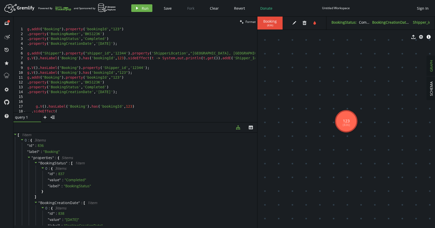
scroll to position [0, 0]
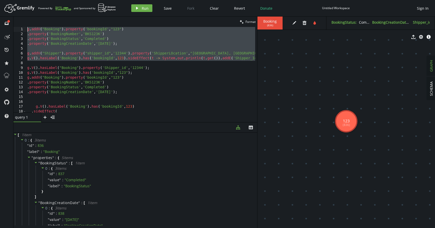
drag, startPoint x: 33, startPoint y: 63, endPoint x: 28, endPoint y: -3, distance: 65.8
click at [28, 0] on html "Artboard Created with Sketch. Powered By and Sponsored by play Run Save Fork Cl…" at bounding box center [217, 114] width 435 height 228
type textarea "g.addV("Booking").property('bookingId',"123") .property('BookingNumber','BKS123…"
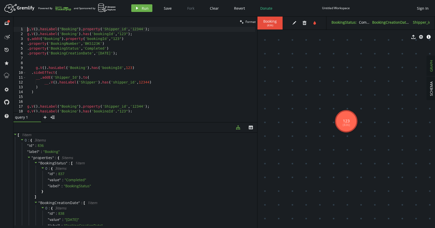
click at [61, 65] on div "g . V ( ) . hasLabel ( "Booking" ) . property ( 'Shipper_id' , '12344' ) ; g . …" at bounding box center [140, 74] width 229 height 95
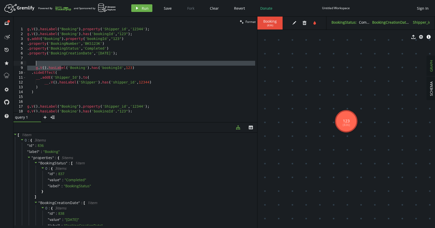
click at [61, 68] on div "g . V ( ) . hasLabel ( "Booking" ) . property ( 'Shipper_id' , '12344' ) ; g . …" at bounding box center [140, 74] width 229 height 95
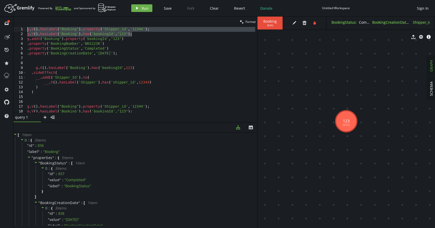
drag, startPoint x: 137, startPoint y: 34, endPoint x: 17, endPoint y: 28, distance: 120.3
click at [17, 27] on div "g.V().hasLabel('Booking').has('bookingId',123) 1 2 3 4 5 6 7 8 9 10 11 12 13 14…" at bounding box center [135, 70] width 244 height 86
type textarea "g.V().hasLabel("Booking").property('Shipper_id','12344'); g.V().hasLabel('Booki…"
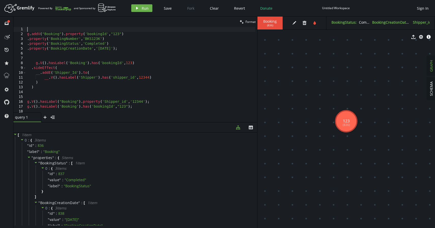
type textarea "g.addV("Booking").property('bookingId',"123")"
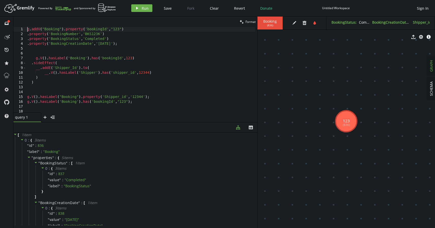
click at [114, 105] on div "g . addV ( "Booking" ) . property ( 'bookingId' , "123" ) . property ( 'Booking…" at bounding box center [140, 74] width 229 height 95
click at [316, 23] on icon "tint" at bounding box center [315, 23] width 4 height 4
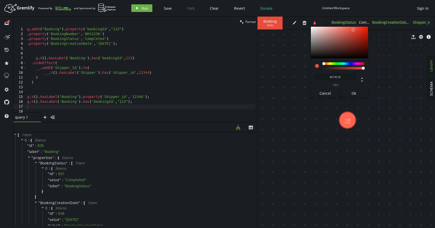
type input "#66E73C"
click at [335, 63] on div at bounding box center [343, 63] width 41 height 3
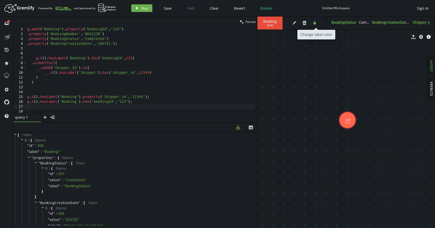
click at [314, 25] on button "tint" at bounding box center [315, 23] width 8 height 8
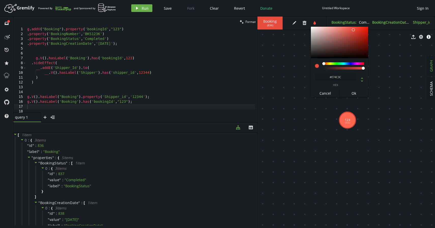
click at [362, 82] on icon at bounding box center [362, 80] width 2 height 4
click at [340, 77] on input "60" at bounding box center [340, 77] width 9 height 7
click at [350, 84] on span "a" at bounding box center [351, 84] width 9 height 3
type input "77"
type input "231"
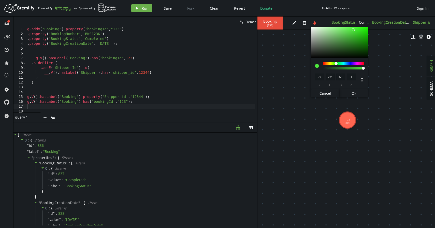
click at [336, 63] on div at bounding box center [343, 63] width 41 height 3
click at [357, 95] on button "Ok" at bounding box center [354, 93] width 29 height 8
